Goal: Purchase product/service

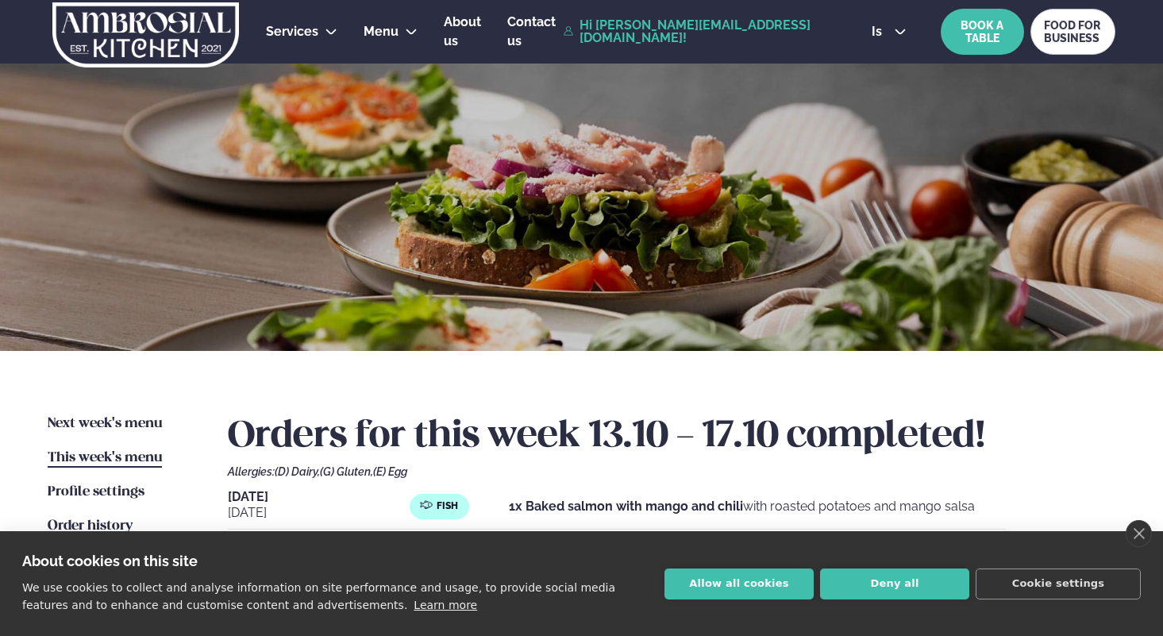
scroll to position [107, 0]
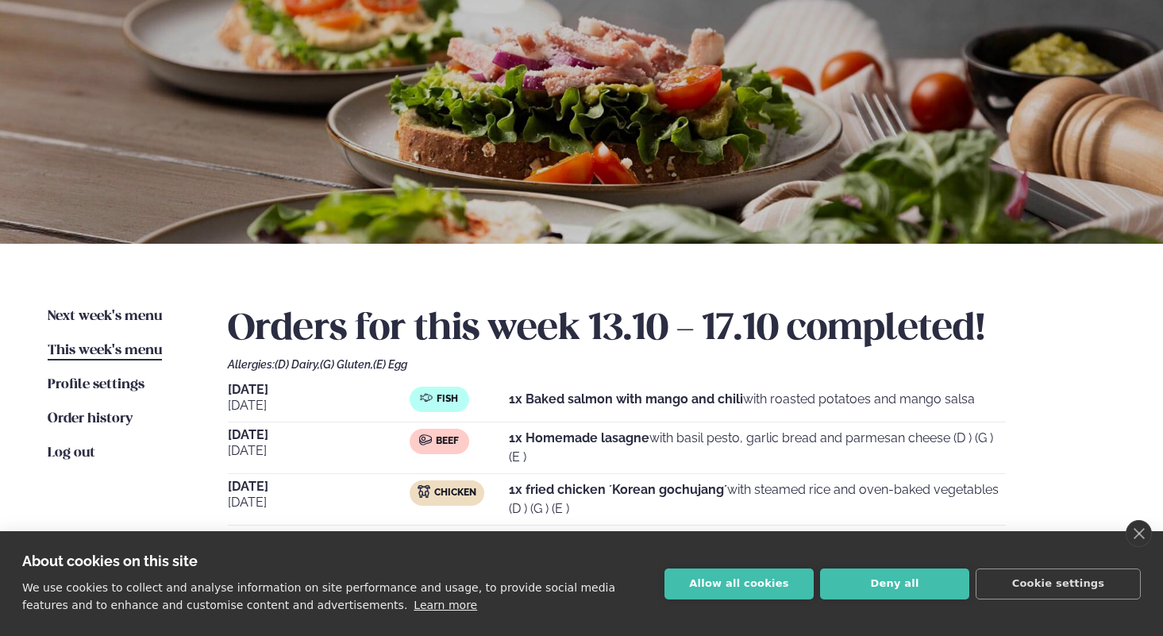
click at [87, 305] on div "Next week's menu Næsta vika This week's menu [PERSON_NAME] Profile settings Sti…" at bounding box center [581, 498] width 1163 height 508
click at [94, 324] on link "Next week's menu Næsta vika" at bounding box center [105, 316] width 114 height 19
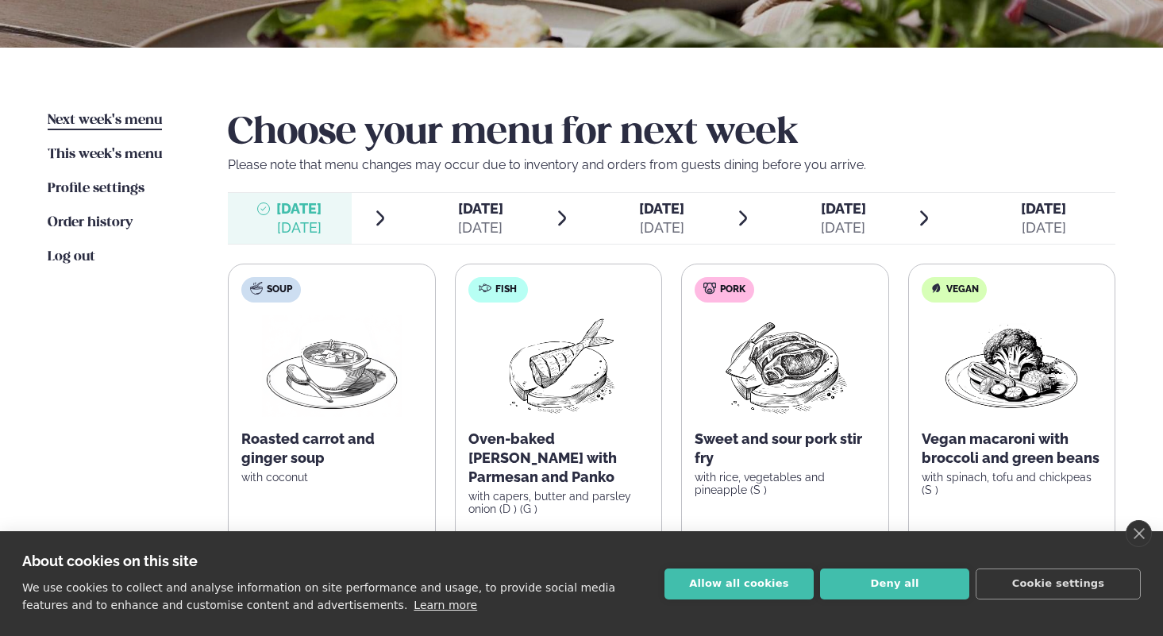
scroll to position [306, 0]
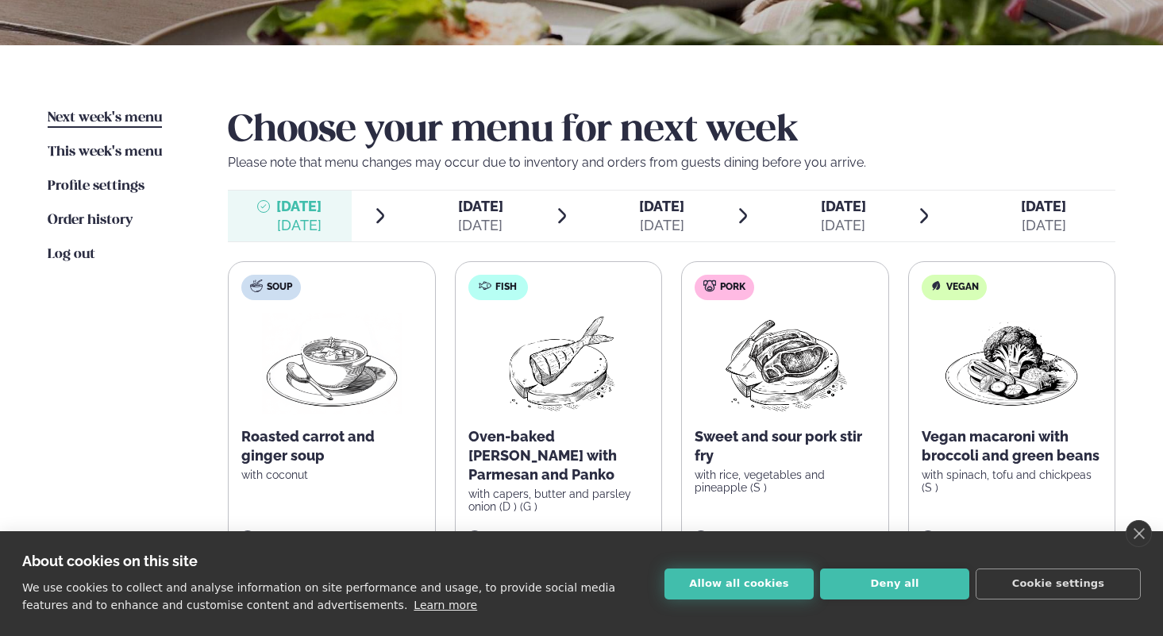
click at [716, 573] on button "Allow all cookies" at bounding box center [739, 584] width 149 height 31
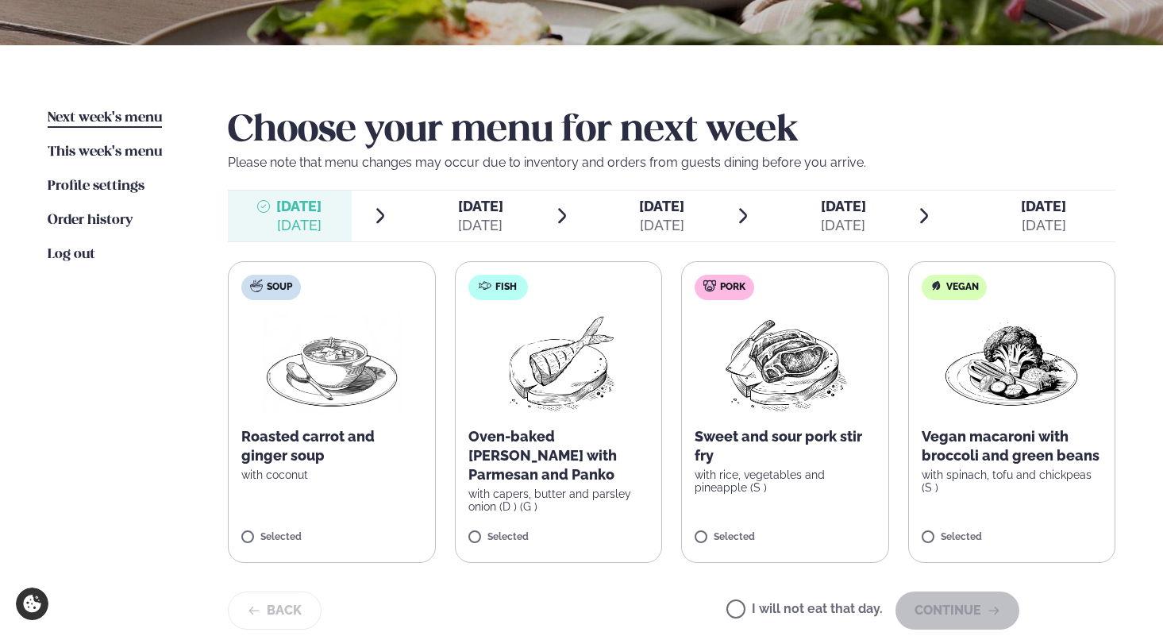
click at [620, 294] on label "Fish Oven-baked [PERSON_NAME] with Parmesan and Panko with capers, butter and p…" at bounding box center [559, 412] width 208 height 302
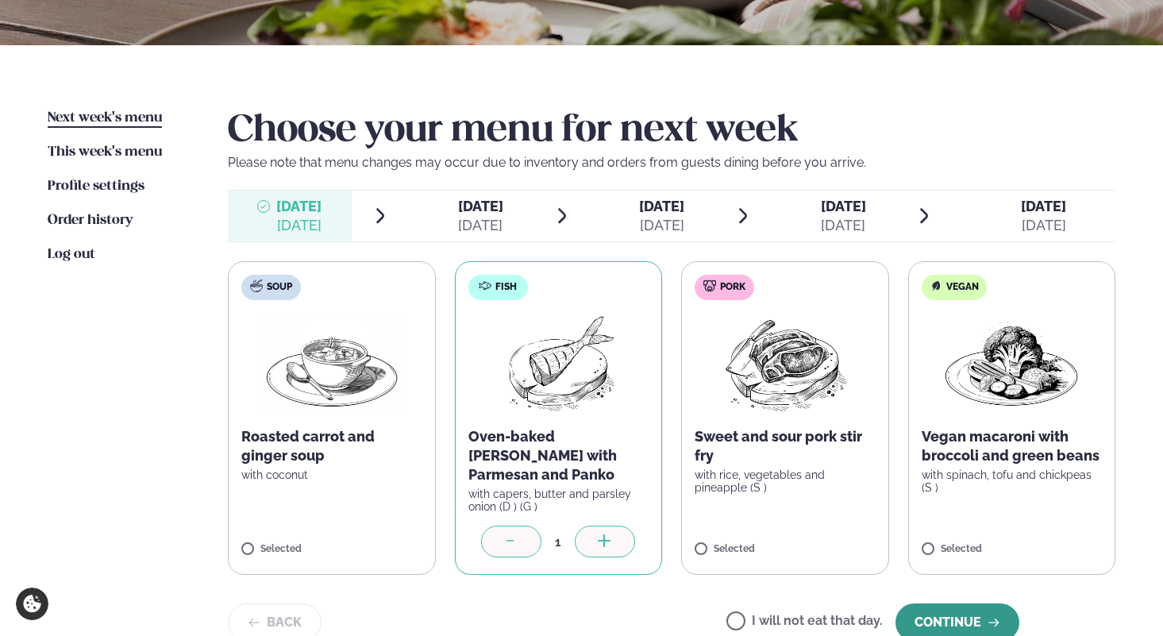
click at [958, 615] on font "Continue" at bounding box center [948, 622] width 67 height 15
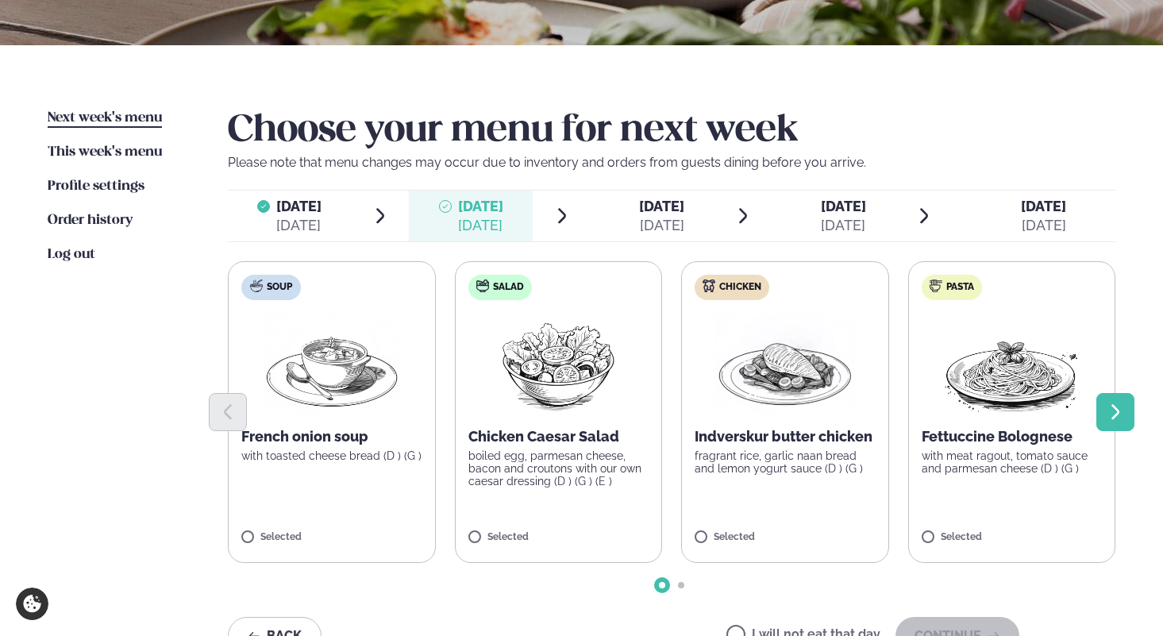
click at [1107, 403] on icon "Next slide" at bounding box center [1115, 412] width 19 height 19
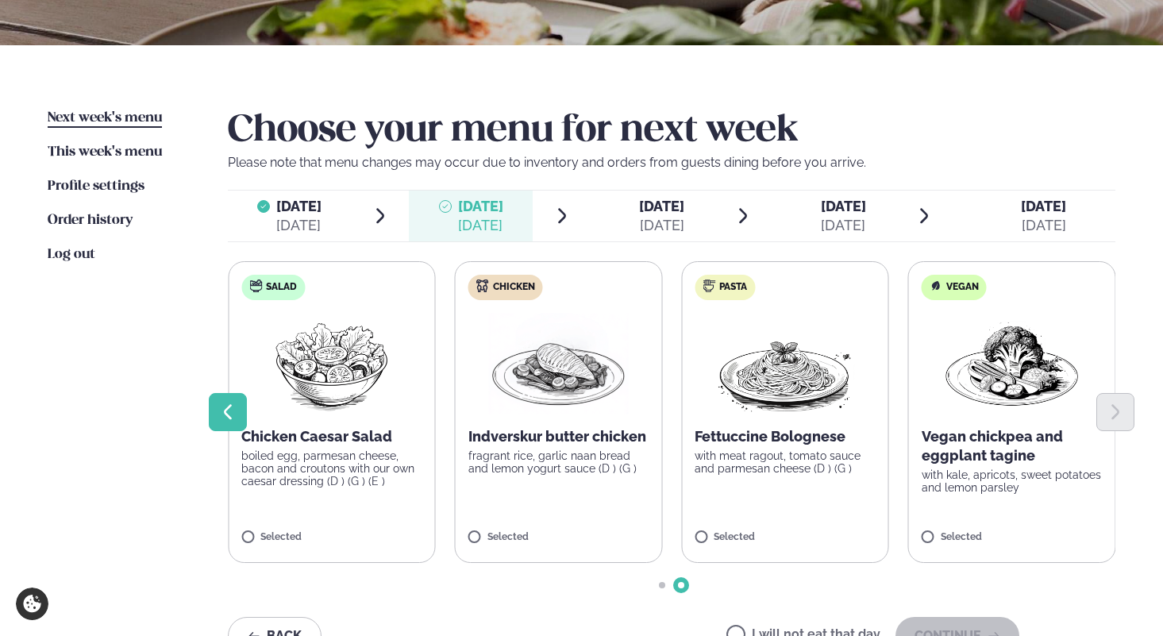
click at [226, 407] on icon "Previous slide" at bounding box center [227, 412] width 19 height 19
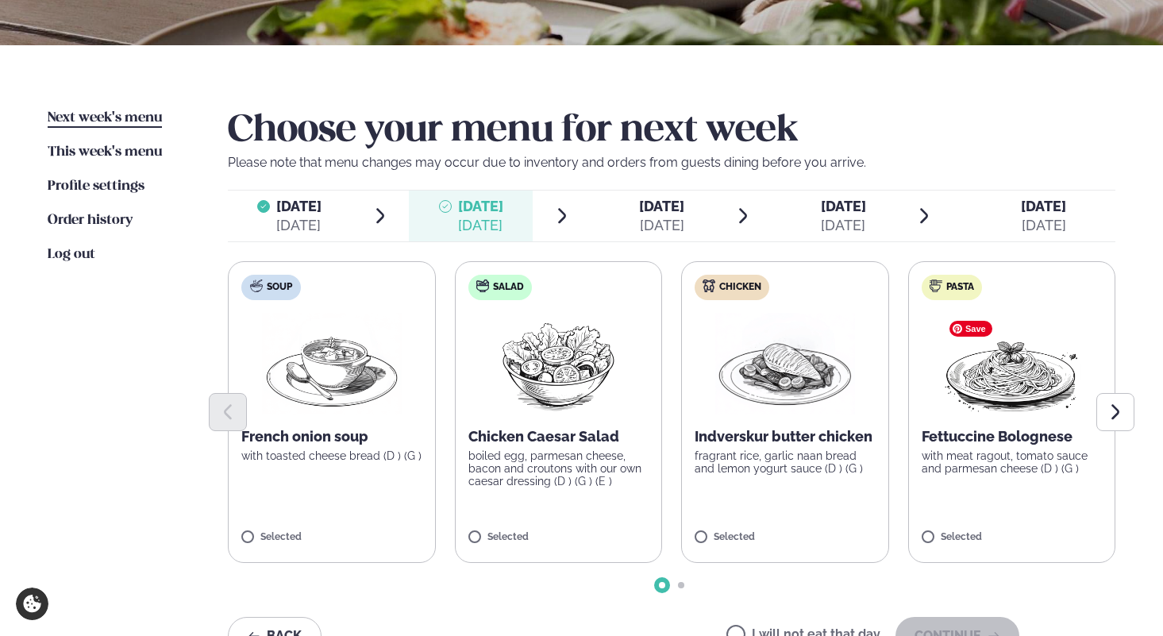
click at [992, 390] on img at bounding box center [1012, 364] width 140 height 102
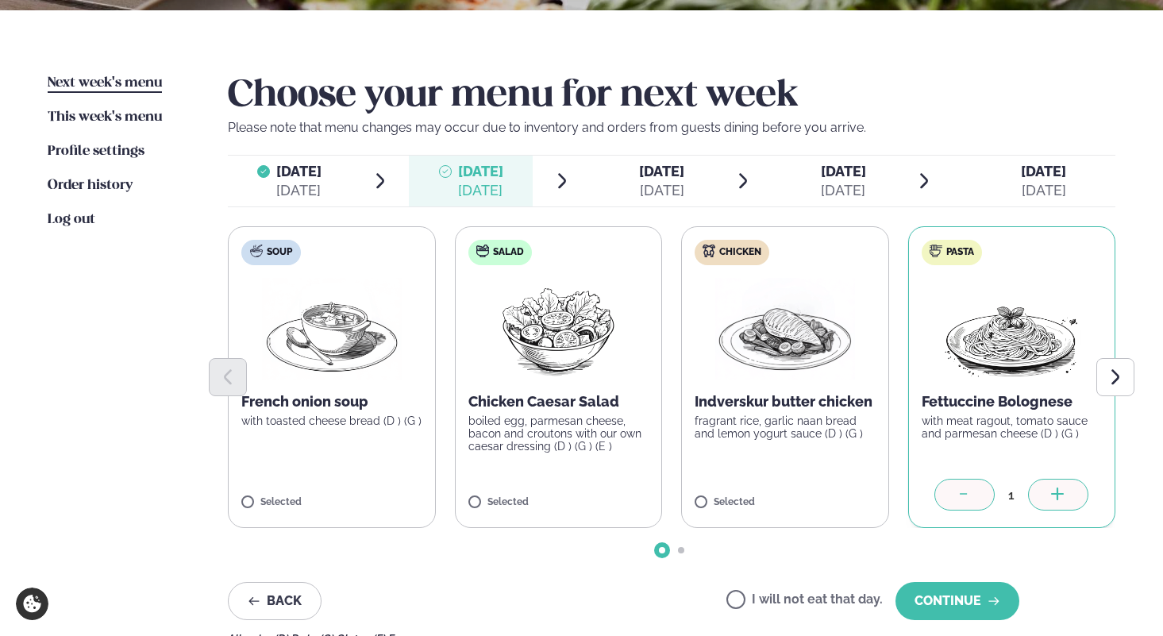
scroll to position [345, 0]
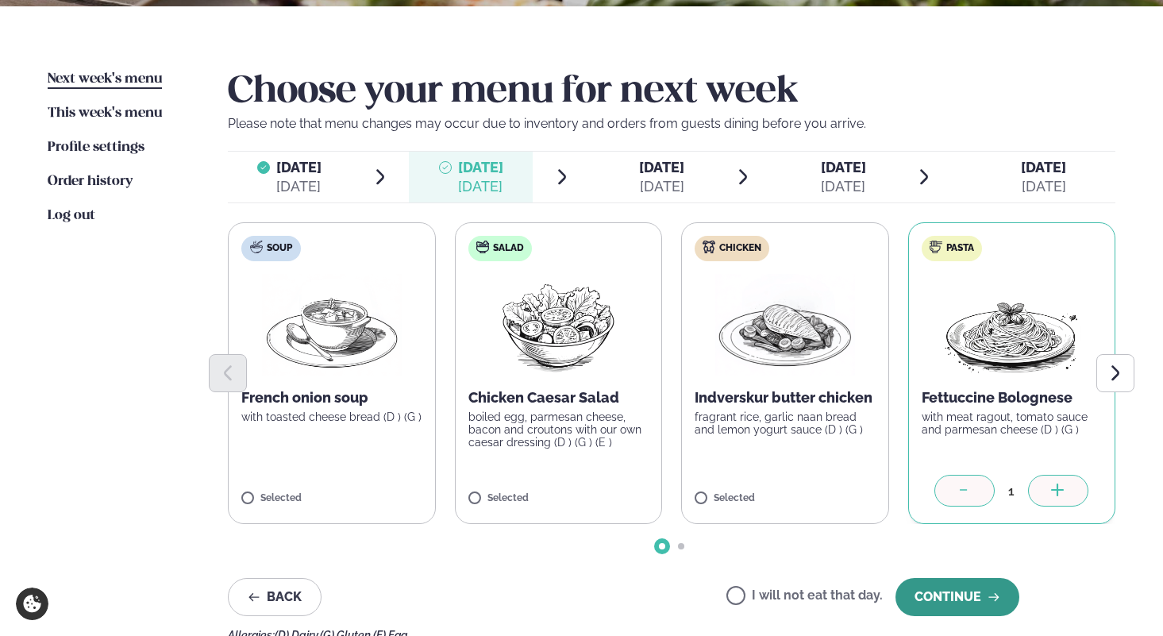
click at [956, 590] on font "Continue" at bounding box center [948, 596] width 67 height 15
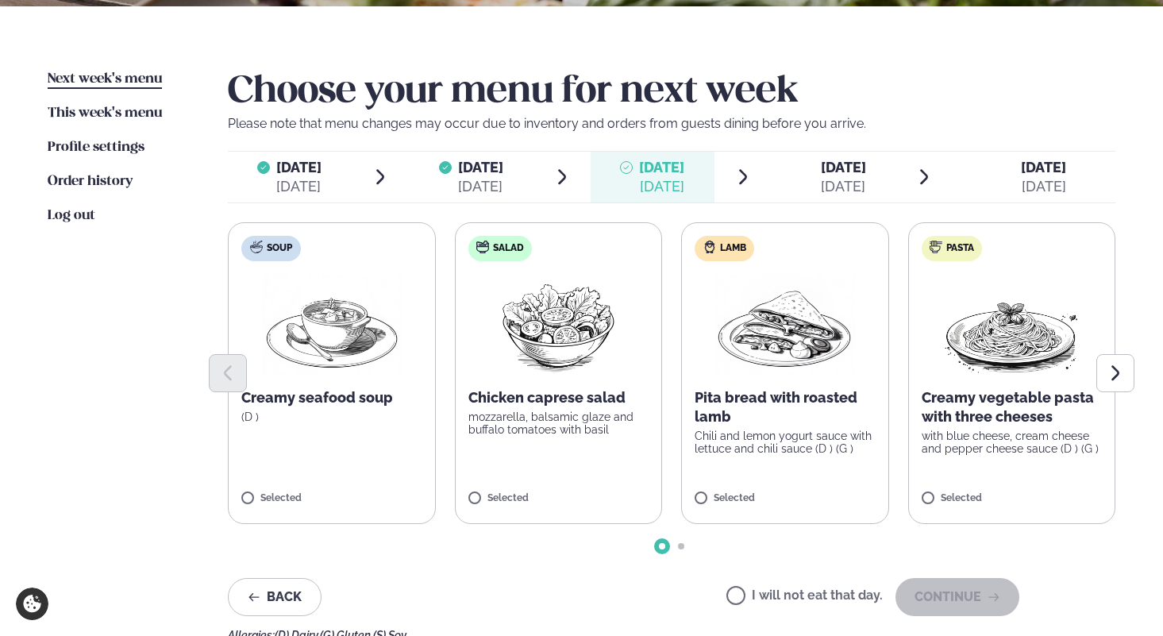
click at [777, 381] on div at bounding box center [672, 373] width 888 height 38
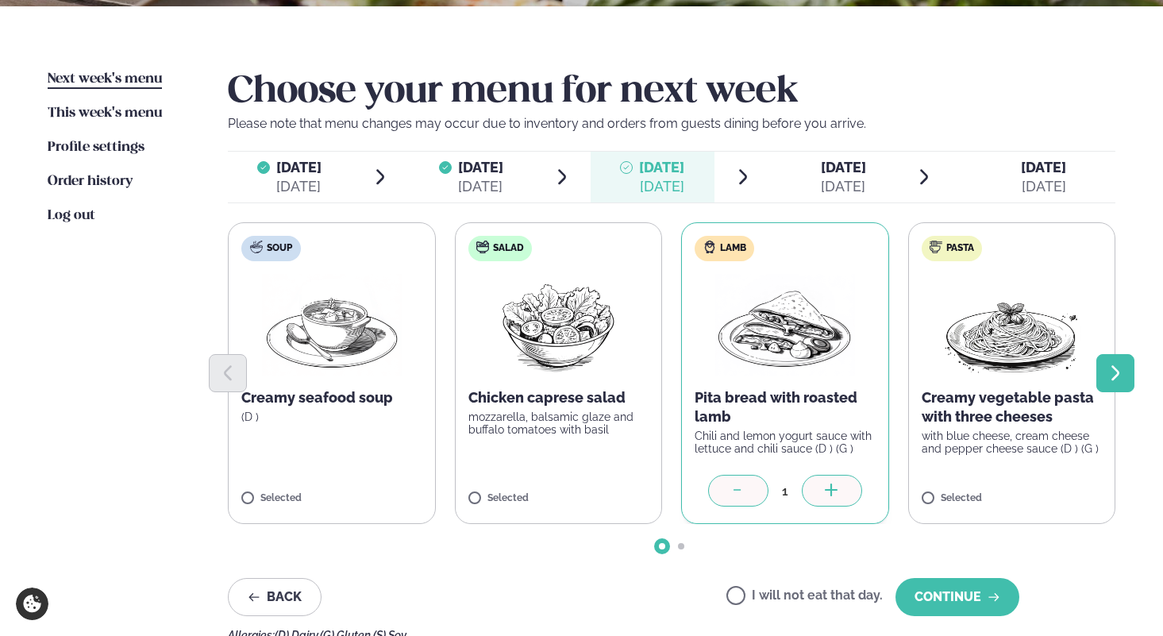
click at [1117, 376] on icon "Next slide" at bounding box center [1116, 372] width 8 height 15
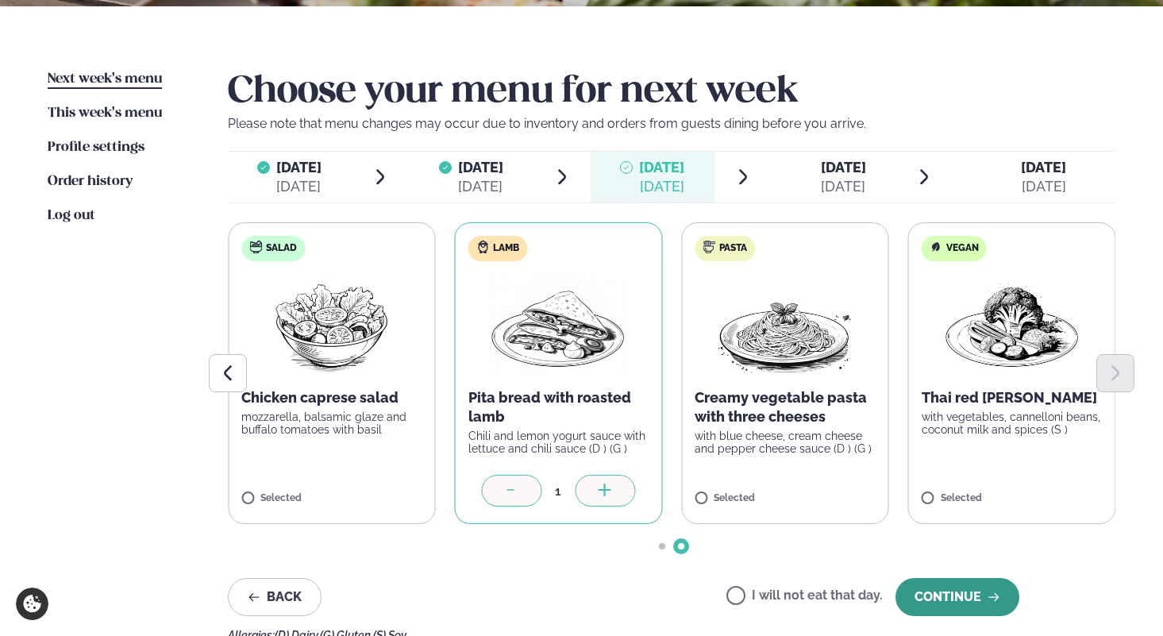
click at [978, 584] on button "Continue" at bounding box center [958, 597] width 124 height 38
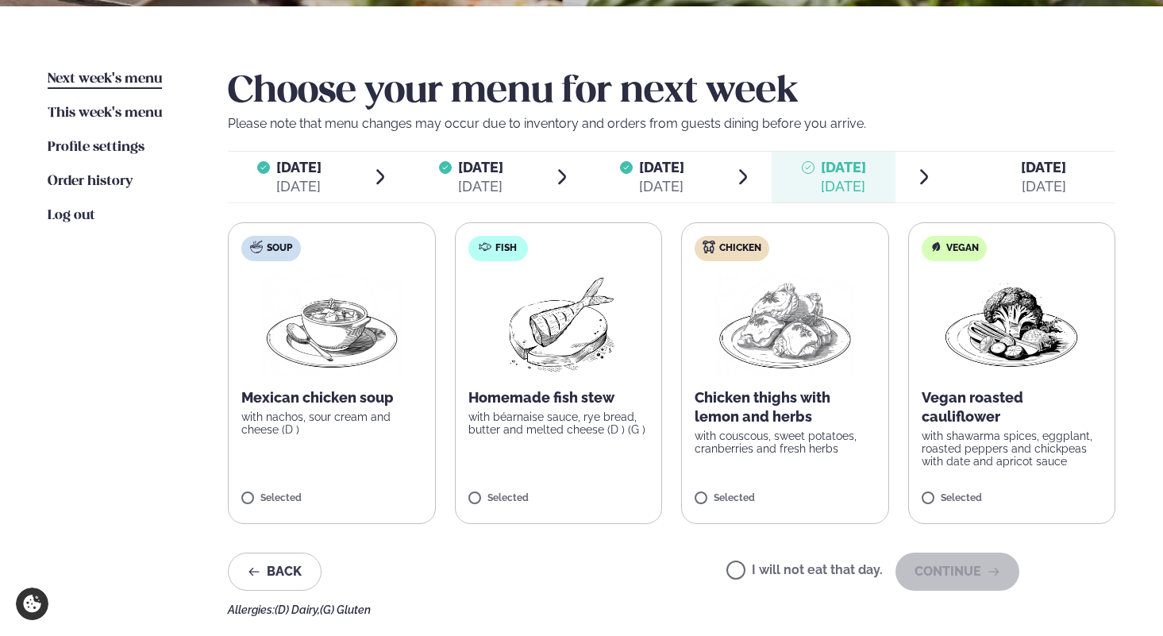
click at [783, 567] on label "I will not eat that day." at bounding box center [805, 572] width 156 height 17
click at [944, 571] on font "Continue" at bounding box center [948, 571] width 67 height 15
